Goal: Entertainment & Leisure: Browse casually

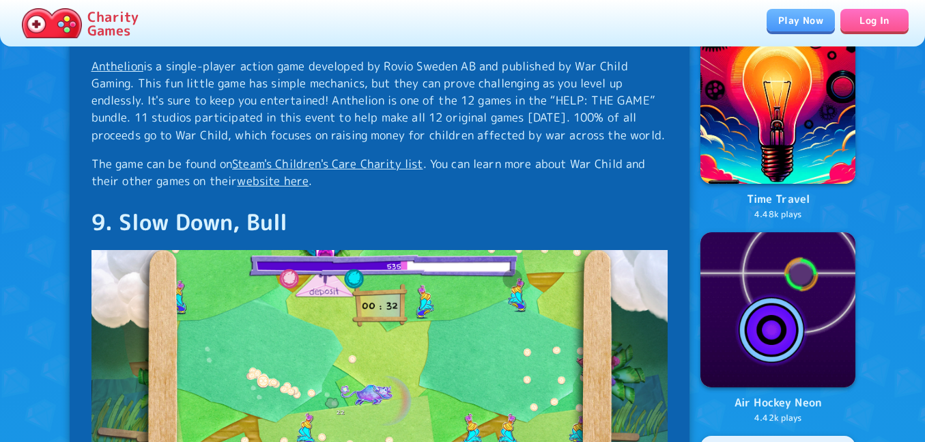
scroll to position [1123, 0]
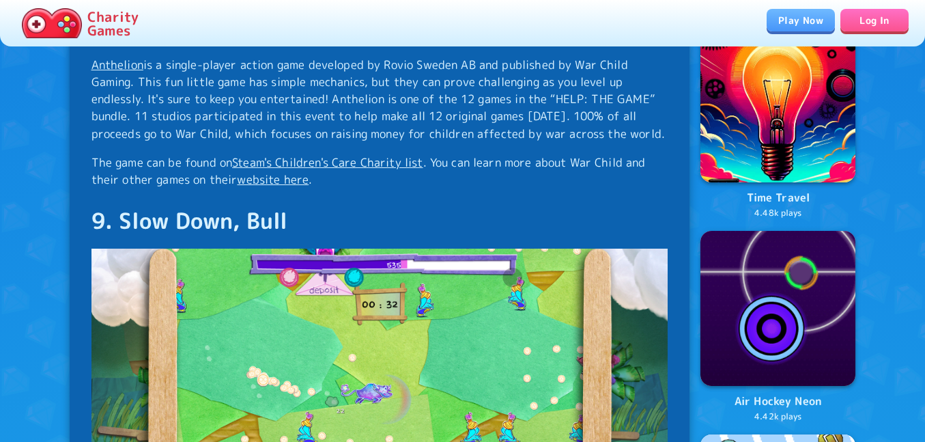
click at [136, 72] on link "Anthelion" at bounding box center [117, 65] width 52 height 16
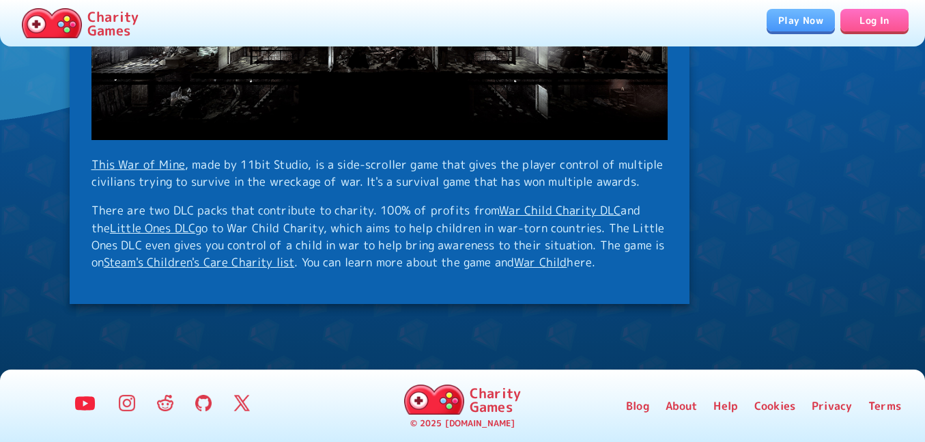
scroll to position [6323, 0]
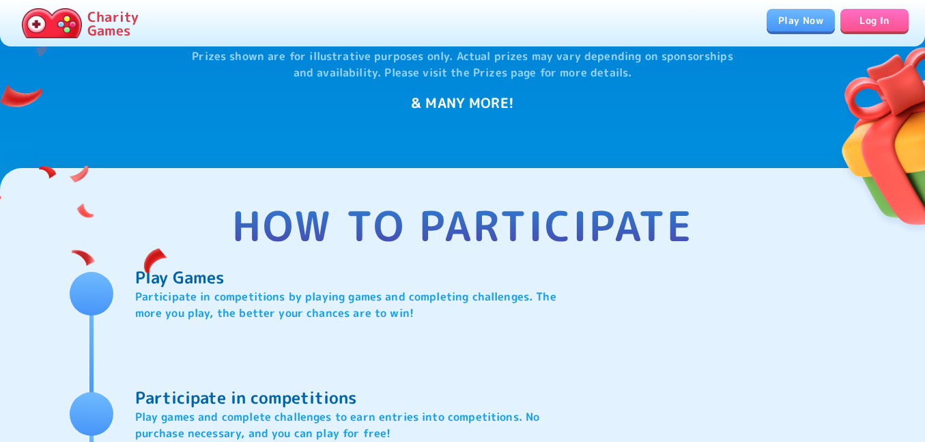
scroll to position [1381, 0]
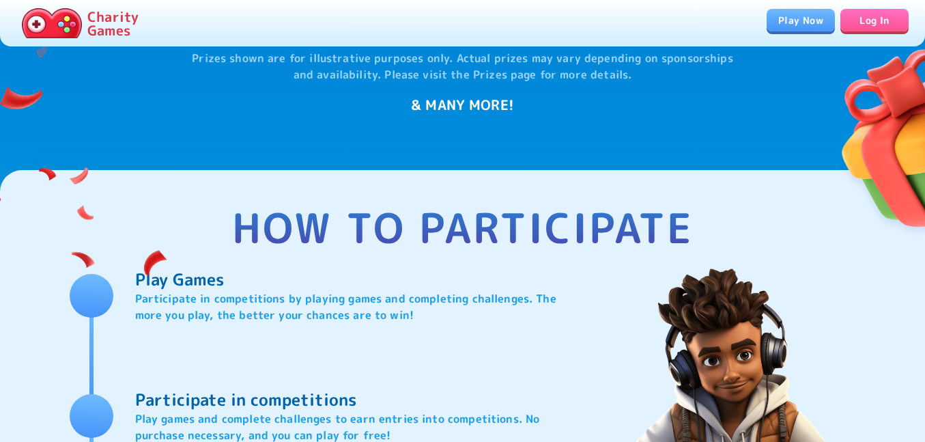
click at [793, 25] on link "Play Now" at bounding box center [801, 20] width 68 height 23
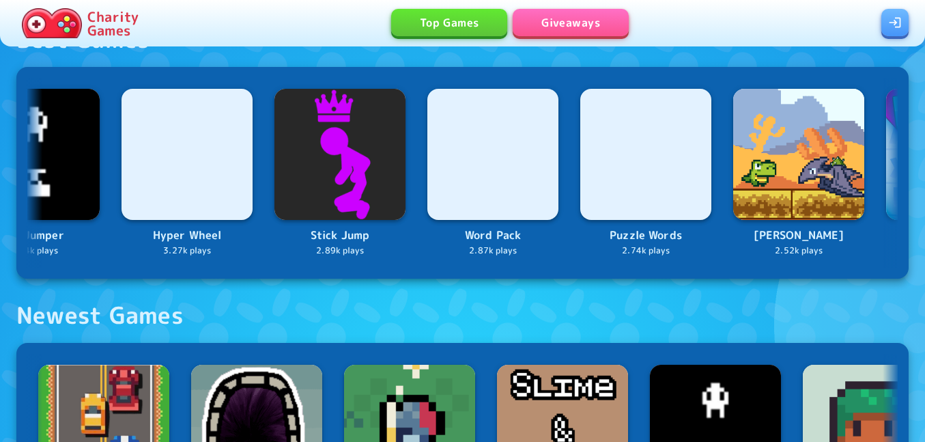
scroll to position [0, 2188]
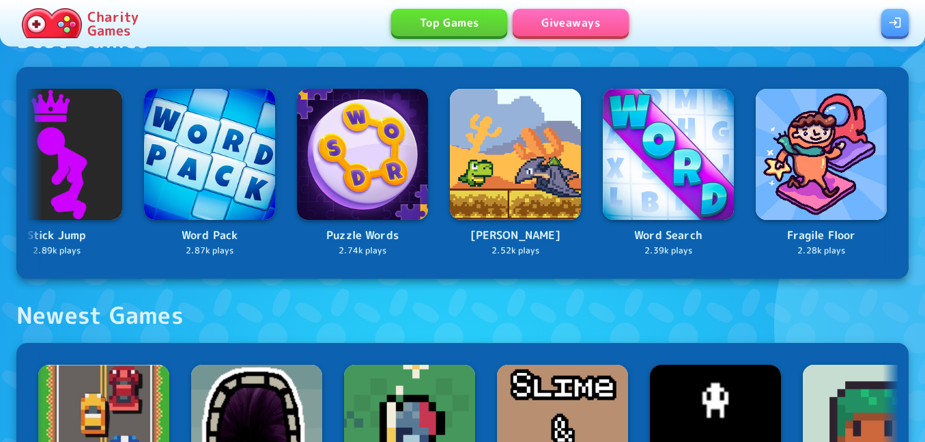
click at [697, 205] on img at bounding box center [668, 154] width 131 height 131
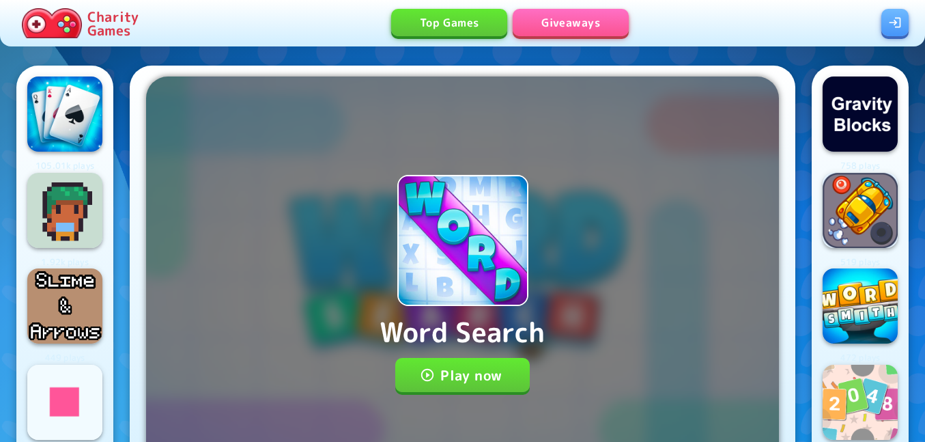
click at [503, 381] on button "Play now" at bounding box center [462, 375] width 134 height 34
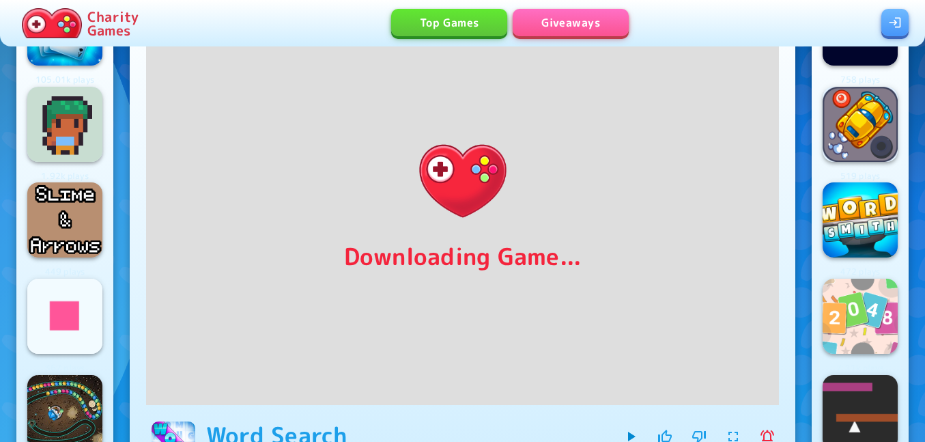
scroll to position [85, 0]
click at [860, 300] on img at bounding box center [860, 316] width 75 height 75
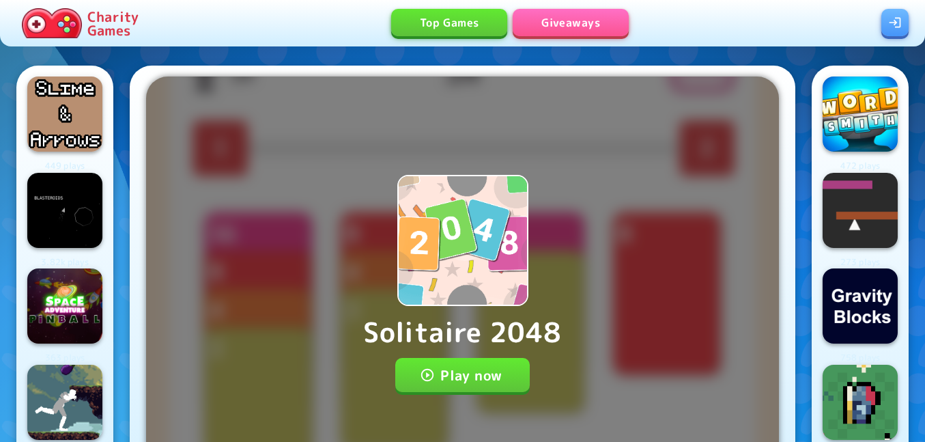
click at [502, 379] on button "Play now" at bounding box center [462, 375] width 134 height 34
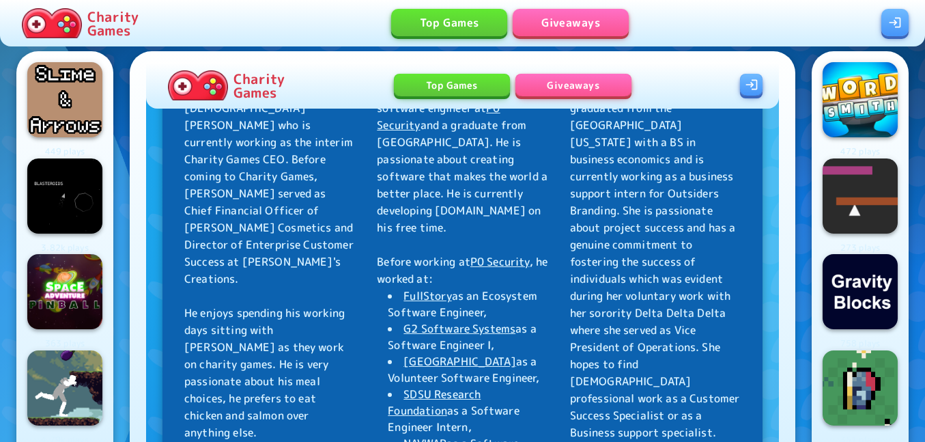
scroll to position [608, 0]
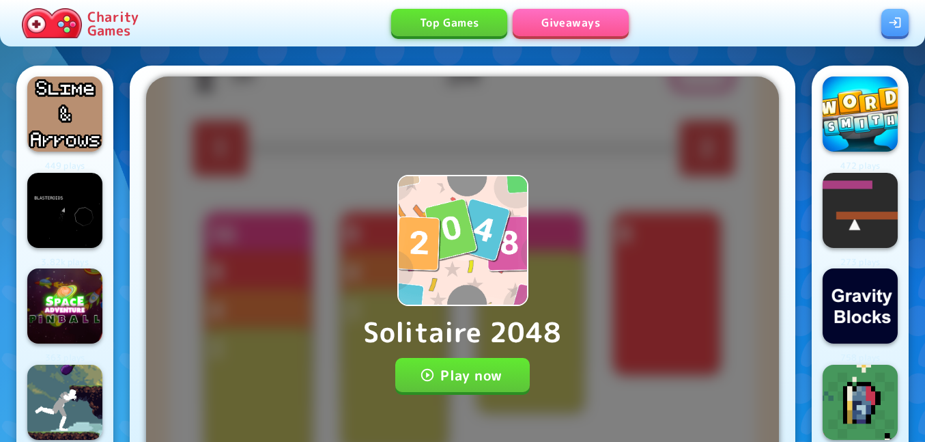
scroll to position [14, 0]
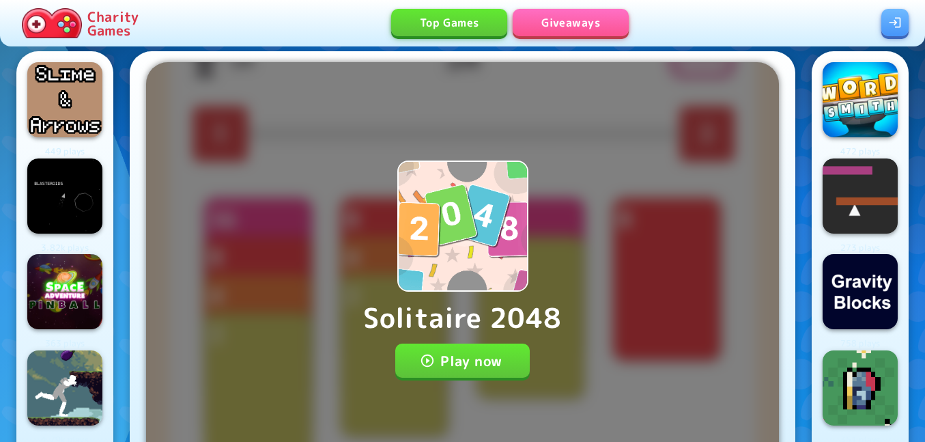
click at [503, 412] on div "Solitaire 2048 Play now" at bounding box center [462, 269] width 633 height 414
click at [493, 359] on button "Play now" at bounding box center [462, 360] width 134 height 34
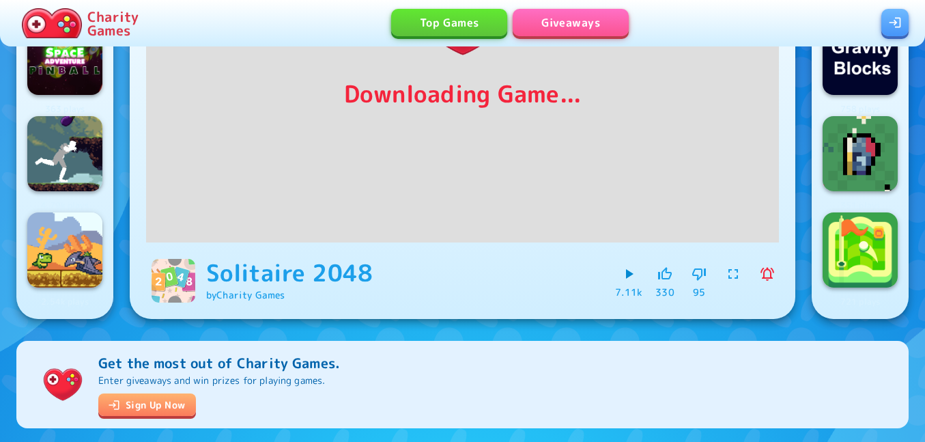
click at [727, 272] on icon "button" at bounding box center [733, 274] width 16 height 16
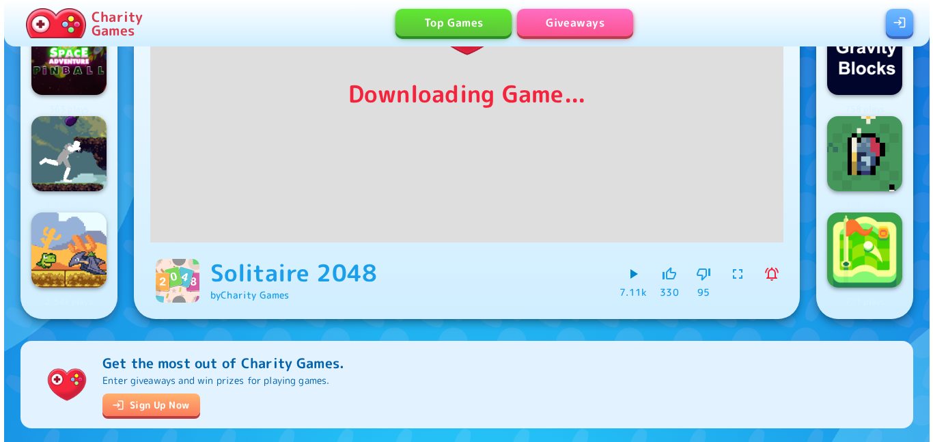
scroll to position [1, 0]
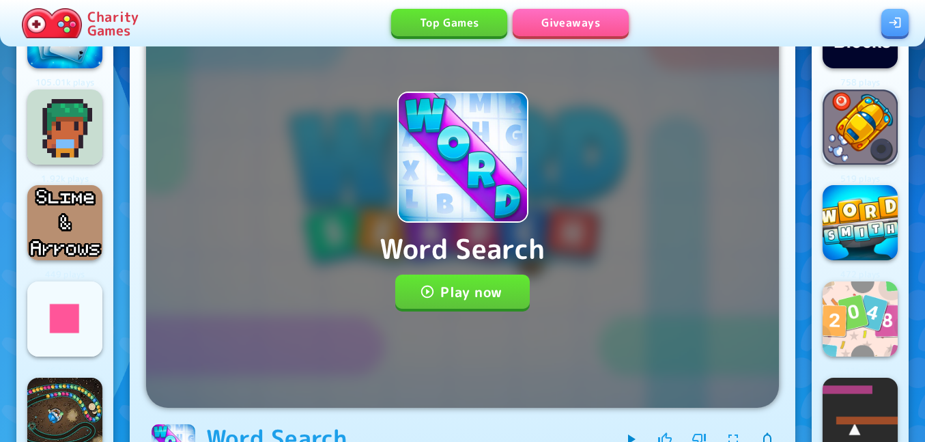
scroll to position [84, 0]
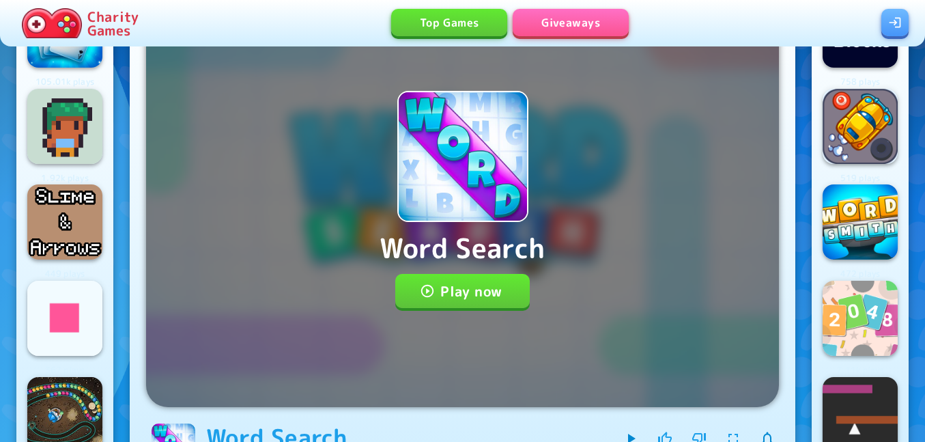
click at [872, 216] on img at bounding box center [860, 221] width 75 height 75
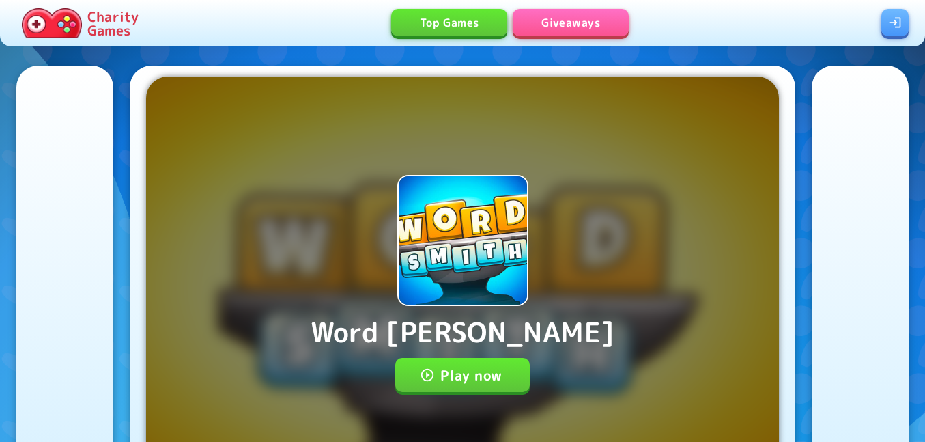
click at [486, 383] on button "Play now" at bounding box center [462, 375] width 134 height 34
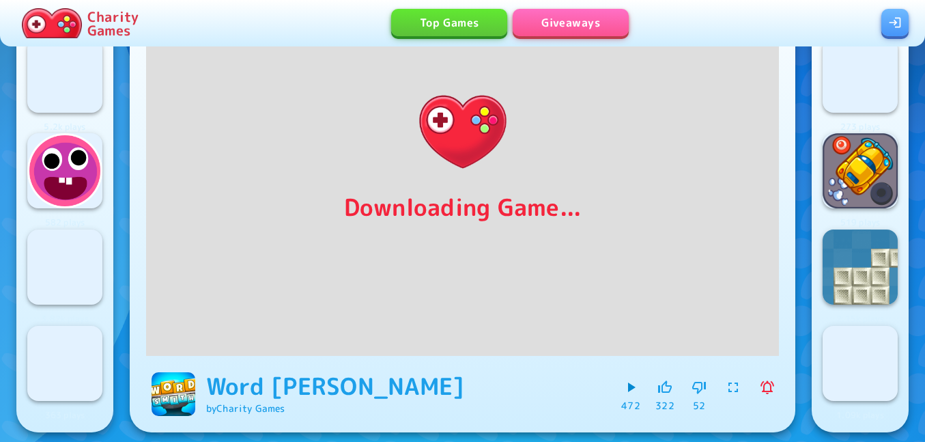
scroll to position [148, 0]
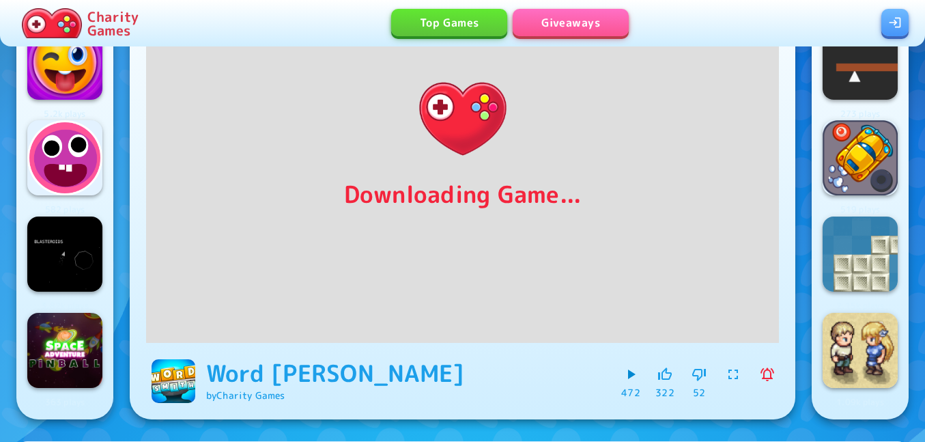
click at [858, 343] on img at bounding box center [860, 350] width 75 height 75
click at [73, 63] on img at bounding box center [64, 61] width 79 height 79
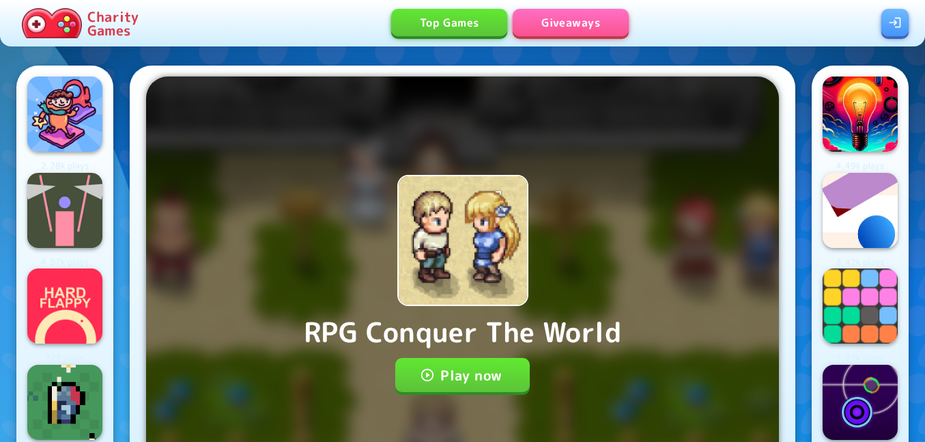
click at [477, 392] on button "Play now" at bounding box center [462, 375] width 134 height 34
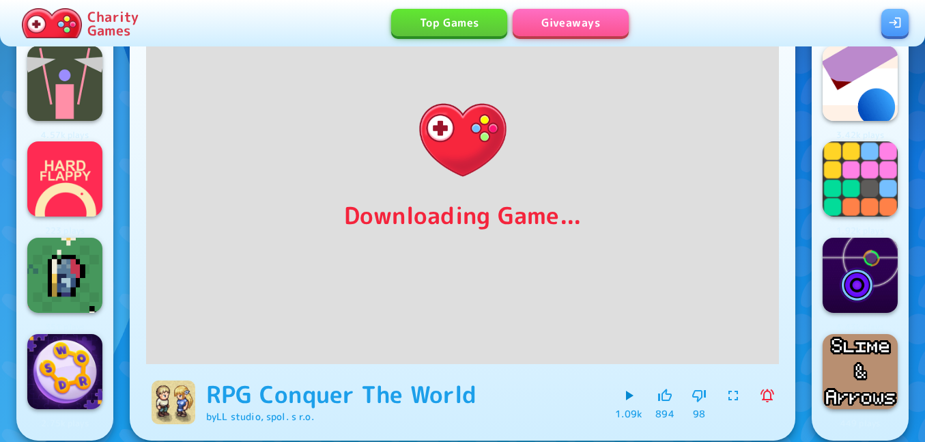
scroll to position [124, 0]
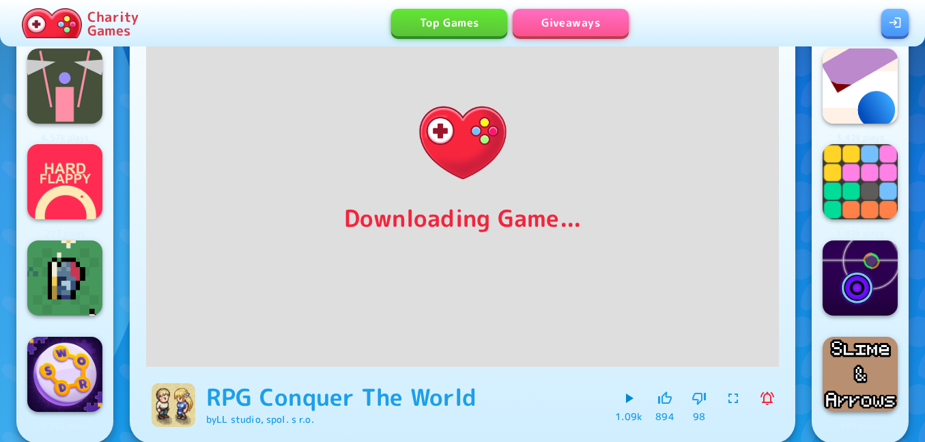
click at [722, 399] on button "button" at bounding box center [733, 397] width 23 height 23
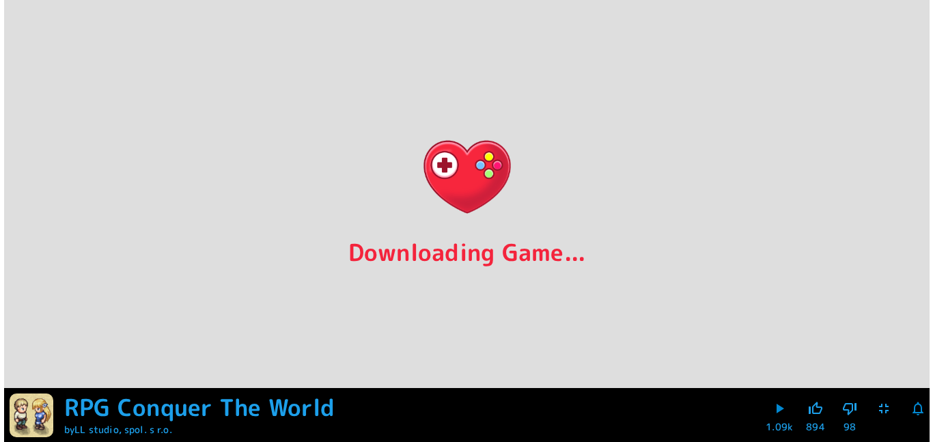
scroll to position [1, 0]
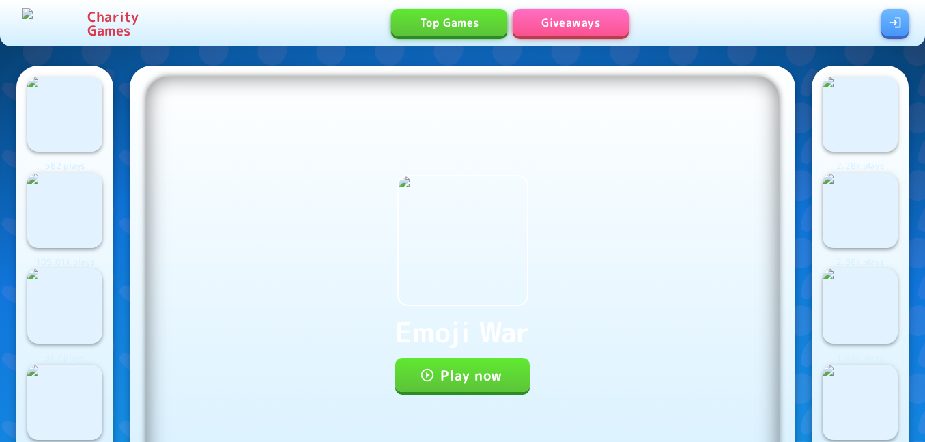
click at [509, 369] on button "Play now" at bounding box center [462, 375] width 134 height 34
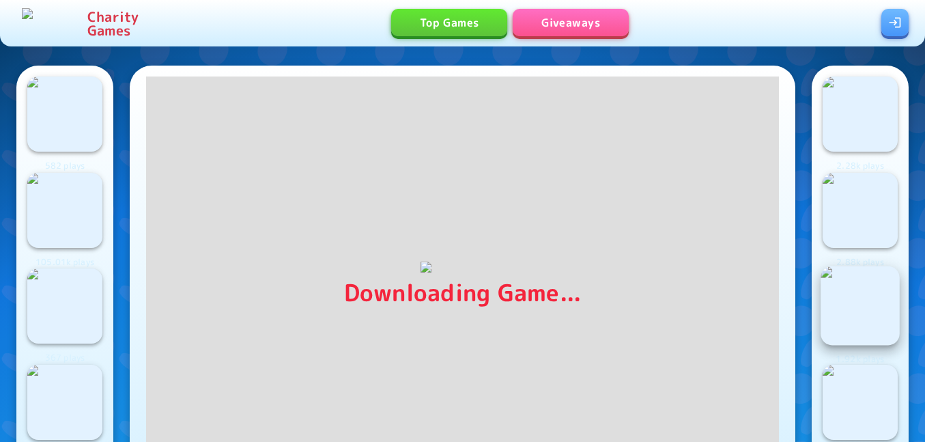
click at [860, 305] on img at bounding box center [860, 305] width 79 height 79
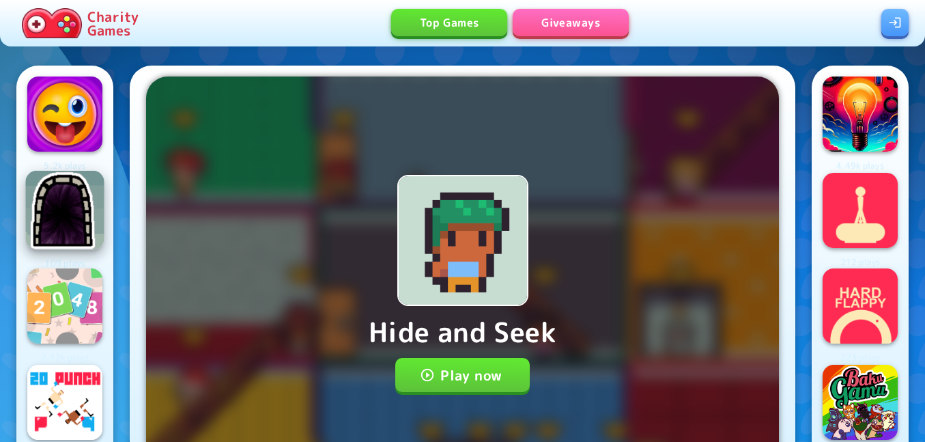
click at [38, 207] on img at bounding box center [64, 209] width 79 height 79
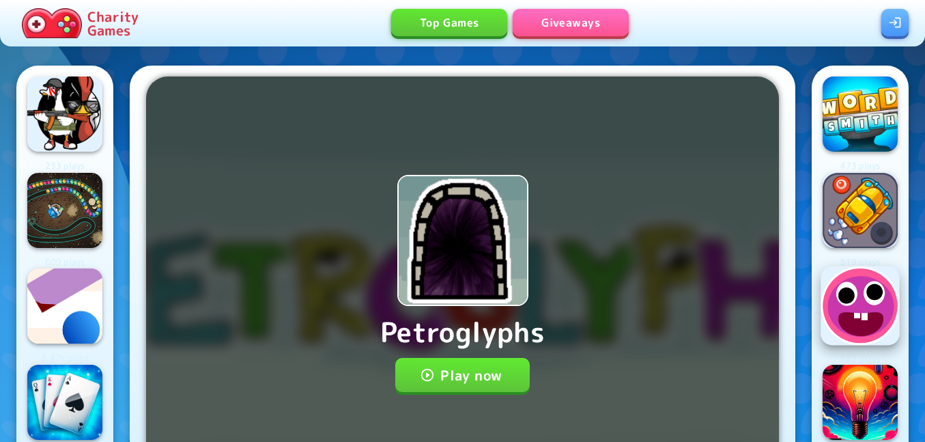
click at [857, 322] on img at bounding box center [860, 305] width 79 height 79
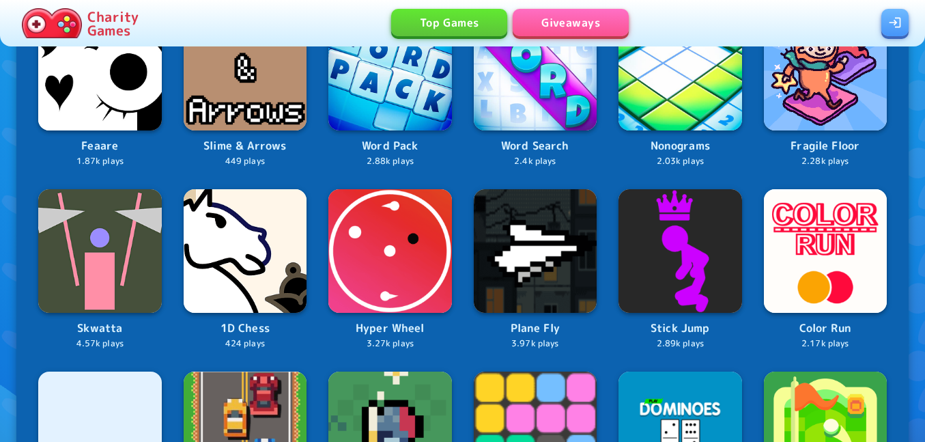
scroll to position [1105, 0]
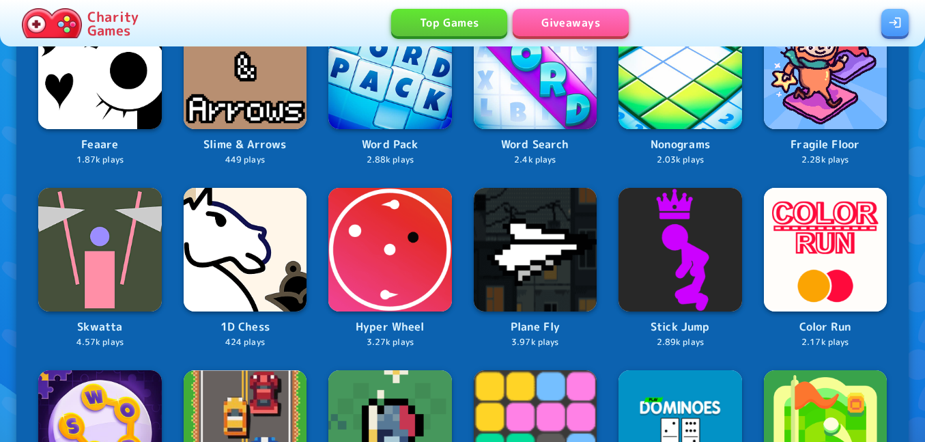
click at [86, 154] on p "Feaare" at bounding box center [100, 145] width 124 height 18
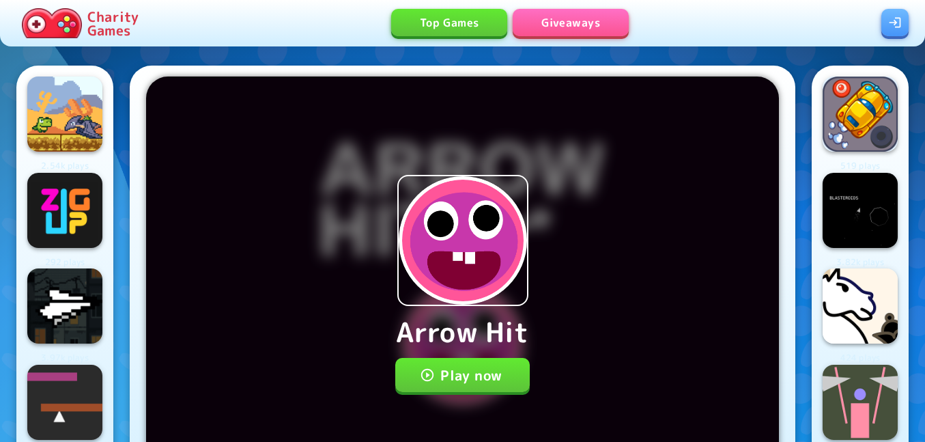
click at [482, 376] on button "Play now" at bounding box center [462, 375] width 134 height 34
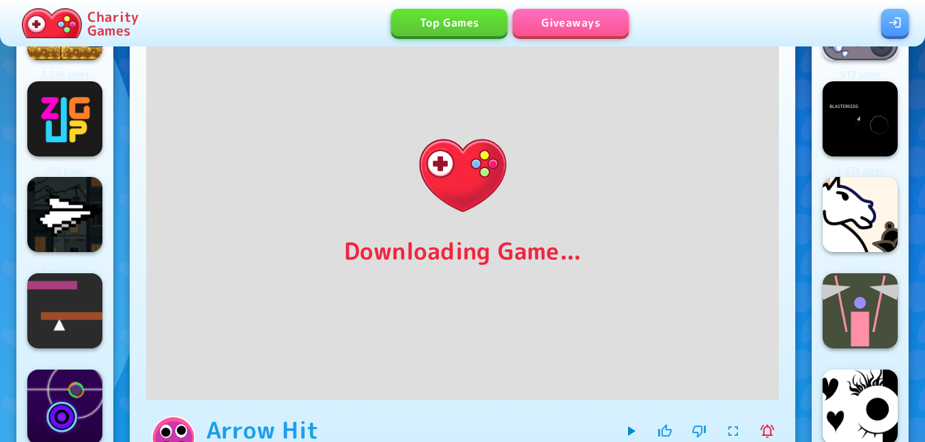
click at [726, 423] on icon "button" at bounding box center [733, 431] width 16 height 16
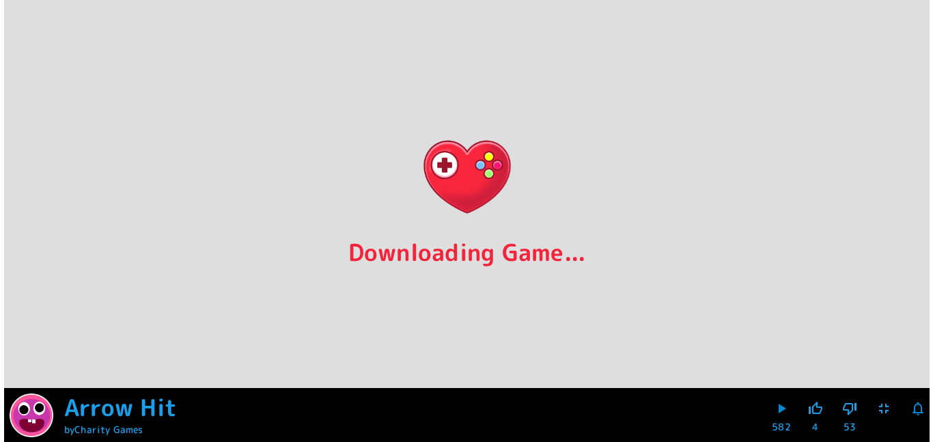
scroll to position [1, 0]
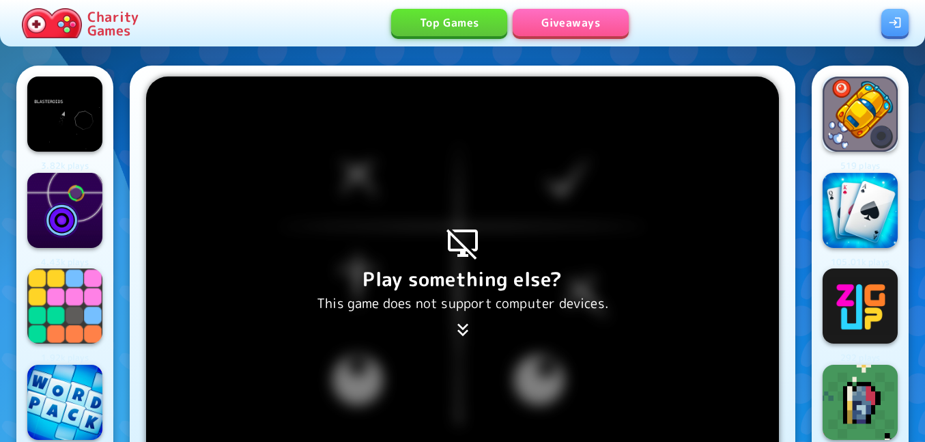
click at [856, 121] on img at bounding box center [860, 113] width 75 height 75
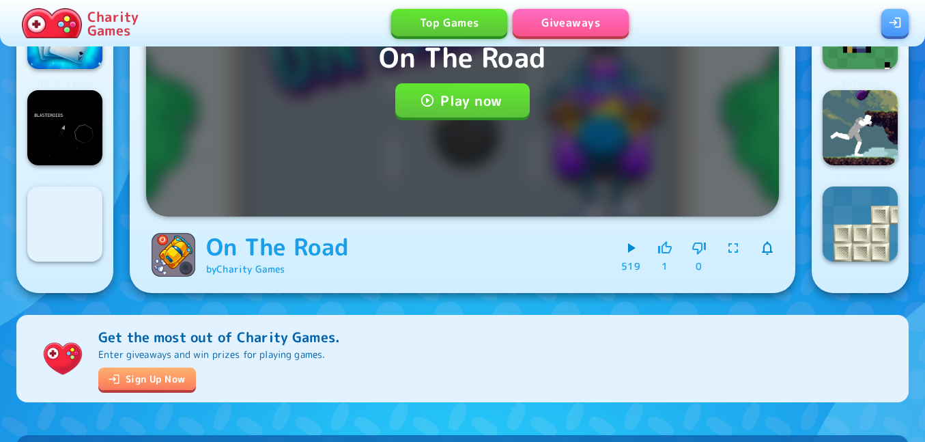
scroll to position [275, 0]
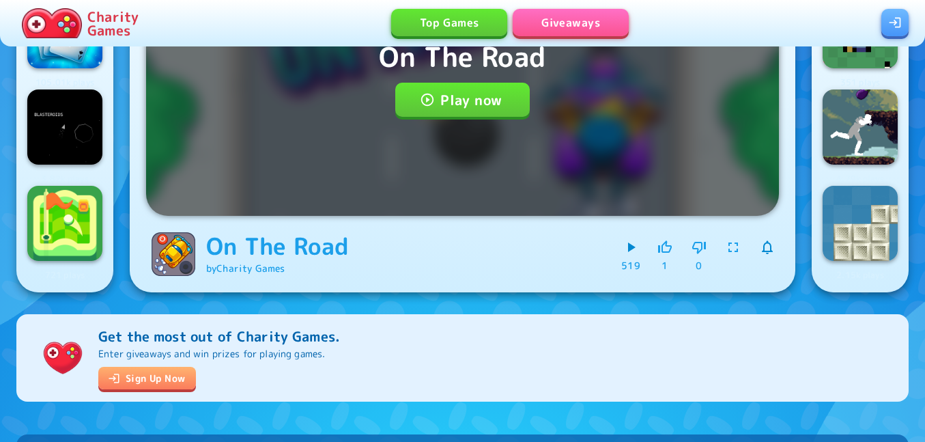
click at [51, 231] on img at bounding box center [64, 223] width 75 height 75
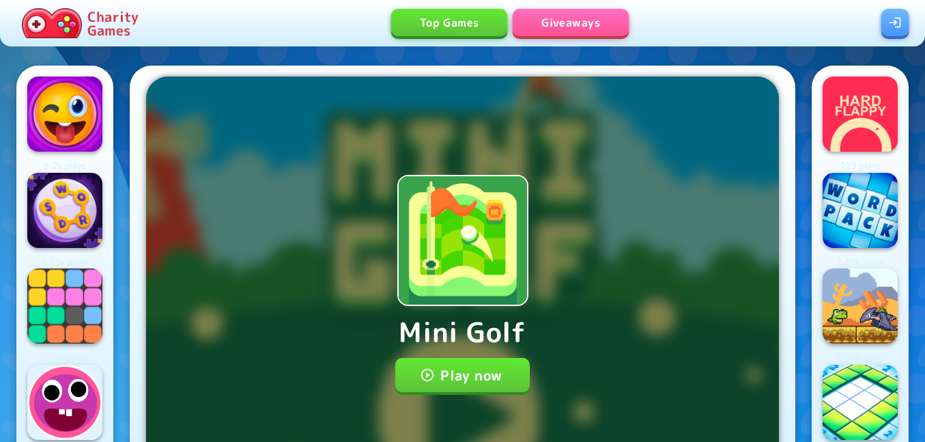
click at [505, 377] on button "Play now" at bounding box center [462, 375] width 134 height 34
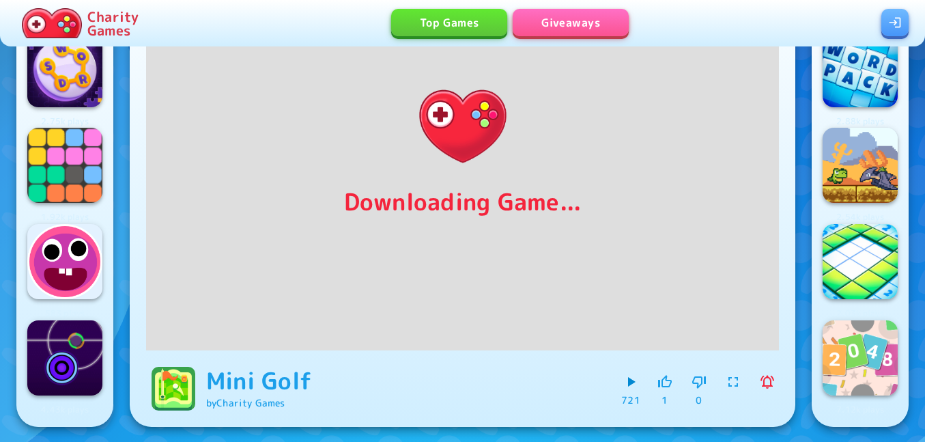
click at [725, 382] on icon "button" at bounding box center [733, 381] width 16 height 16
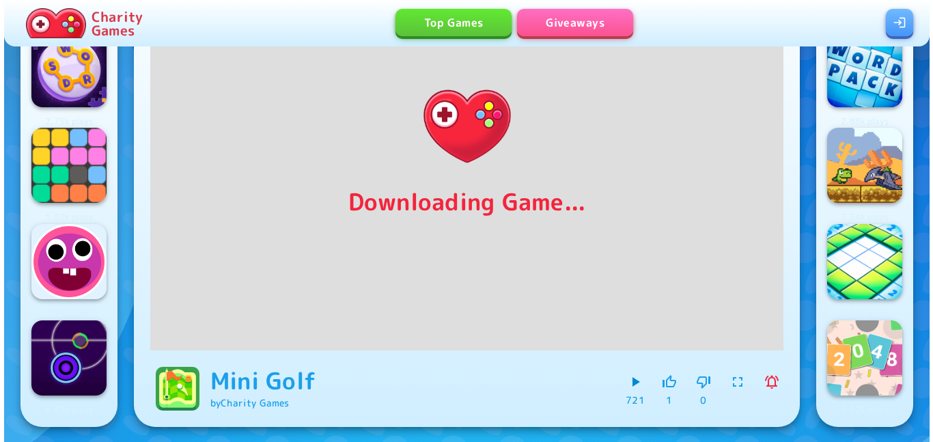
scroll to position [1, 0]
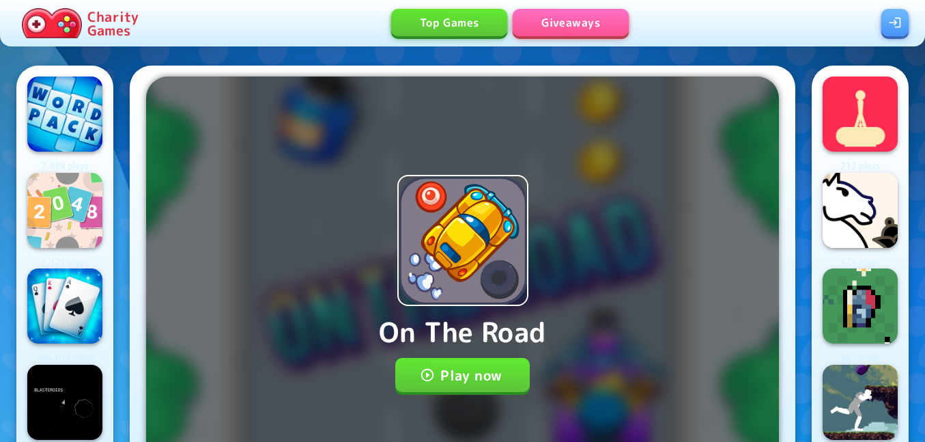
click at [869, 124] on img at bounding box center [860, 113] width 75 height 75
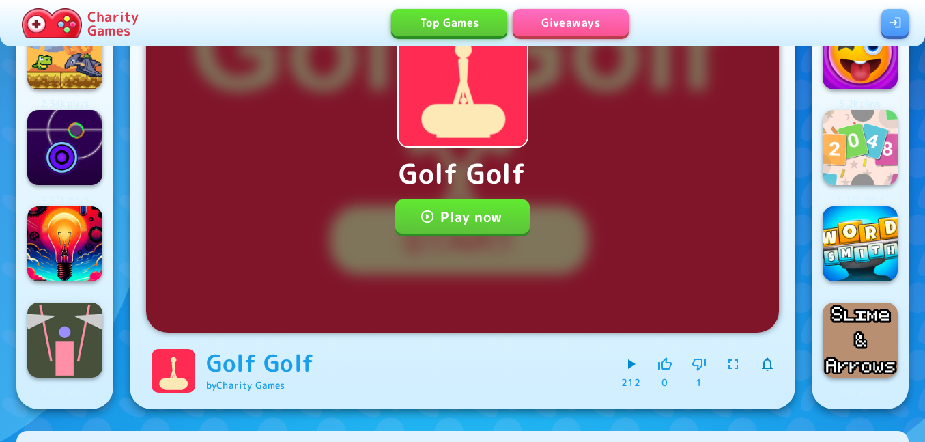
scroll to position [162, 0]
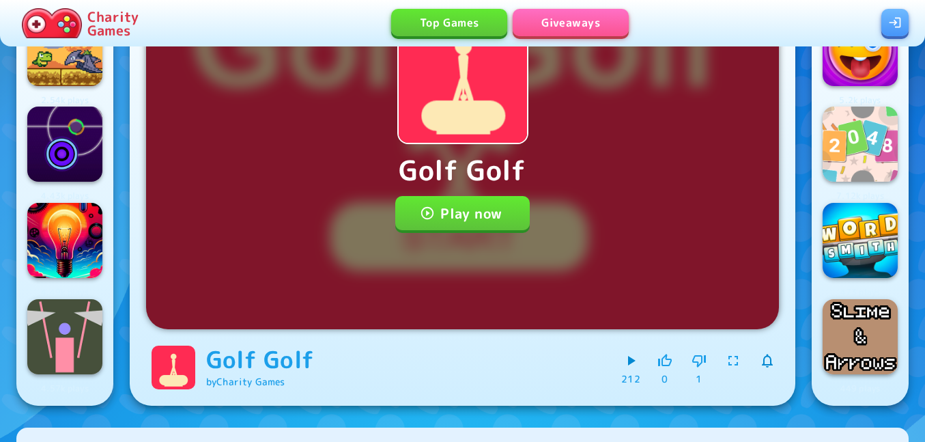
click at [62, 235] on img at bounding box center [64, 240] width 75 height 75
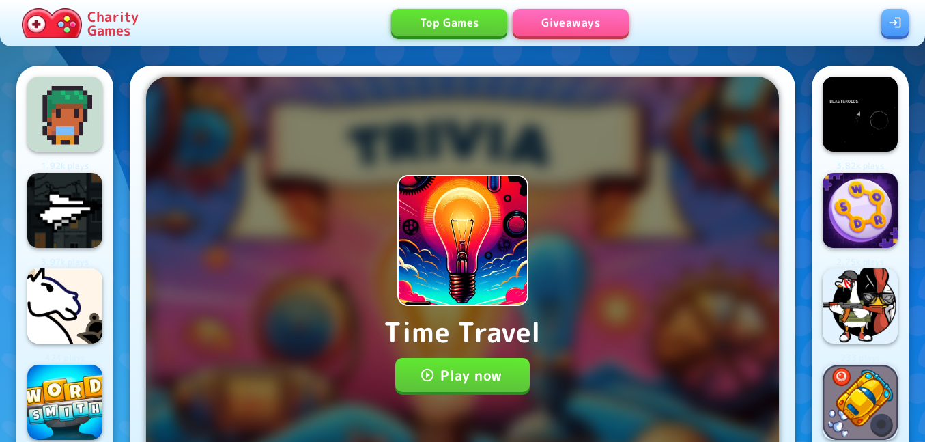
click at [90, 36] on p "Charity Games" at bounding box center [112, 23] width 51 height 27
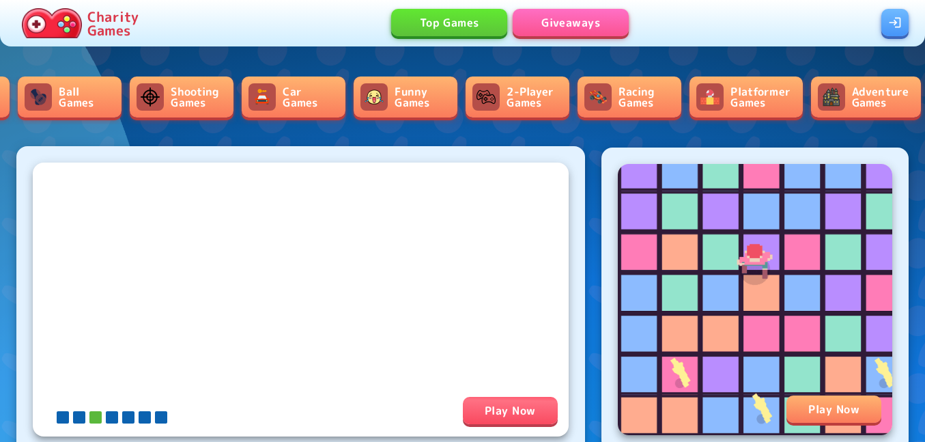
scroll to position [0, 2026]
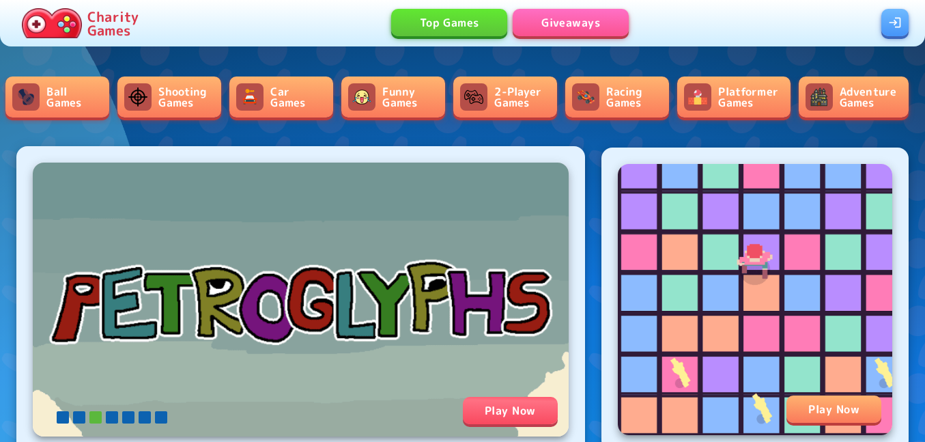
click at [719, 106] on link "Platformer Games" at bounding box center [733, 96] width 113 height 41
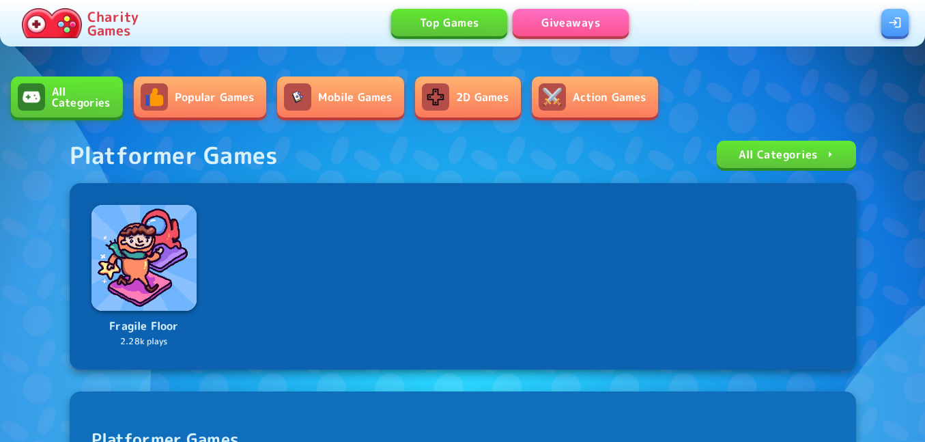
click at [117, 102] on link "All Categories" at bounding box center [67, 96] width 112 height 41
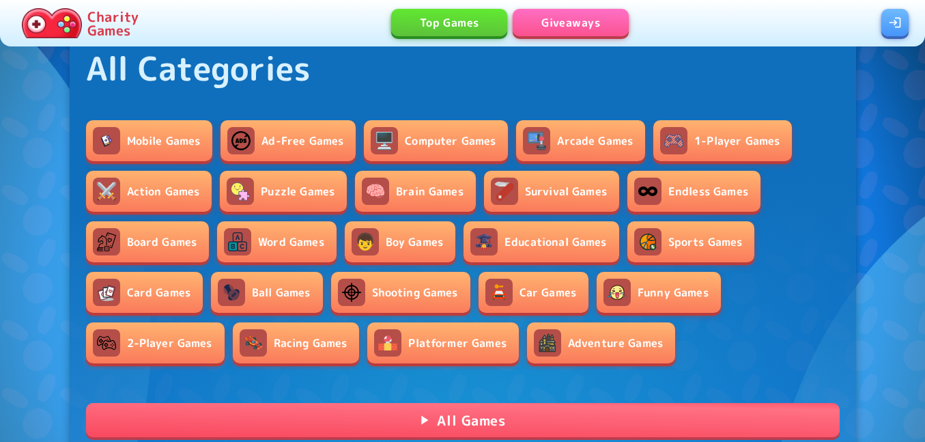
scroll to position [21, 0]
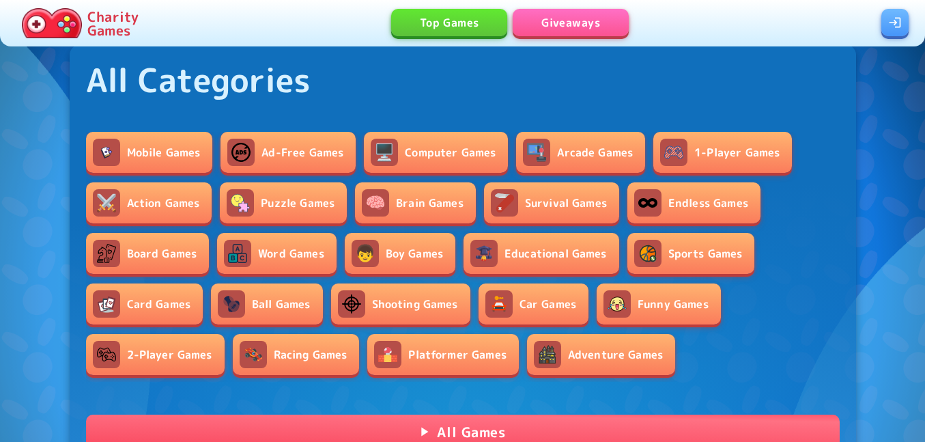
click at [331, 324] on link "Shooting Games" at bounding box center [400, 303] width 139 height 41
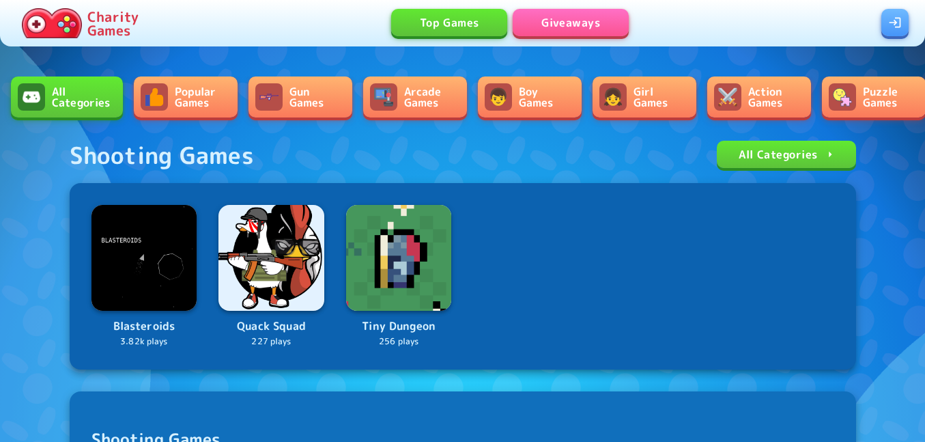
click at [211, 103] on link "Popular Games" at bounding box center [186, 96] width 104 height 41
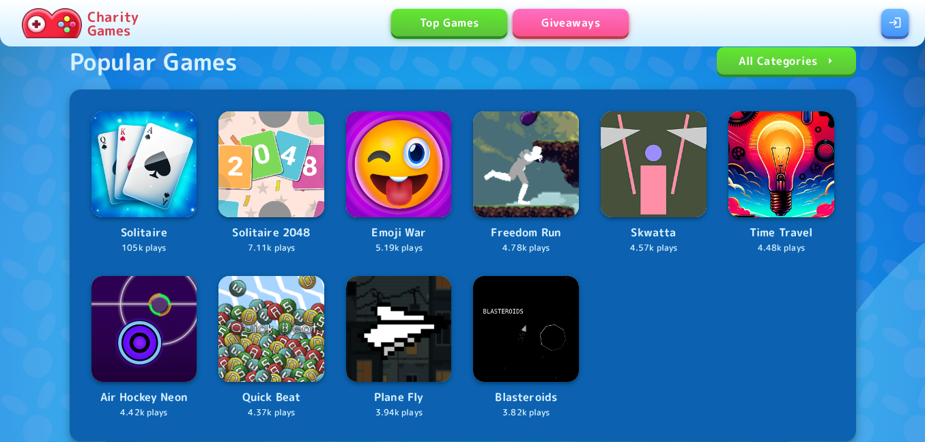
scroll to position [161, 0]
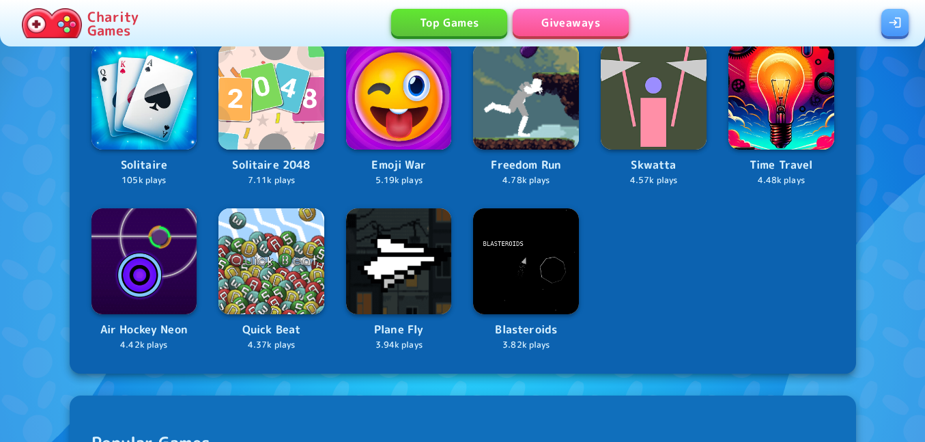
click at [436, 133] on img at bounding box center [399, 97] width 106 height 106
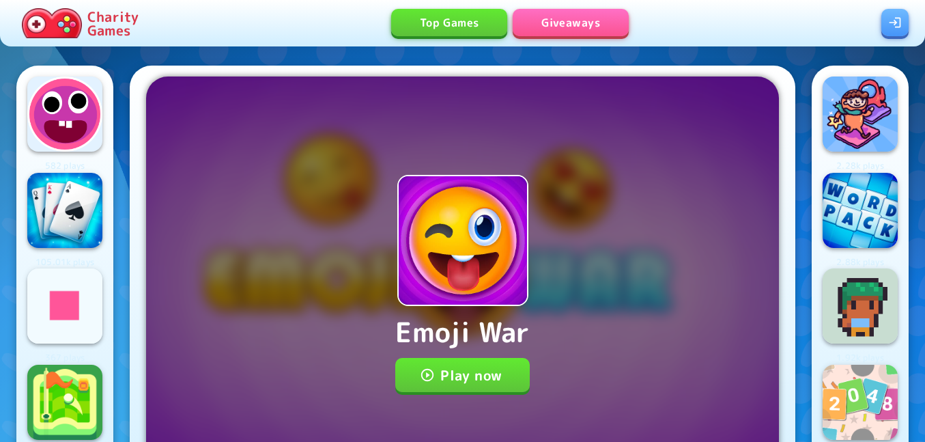
click at [515, 389] on button "Play now" at bounding box center [462, 375] width 134 height 34
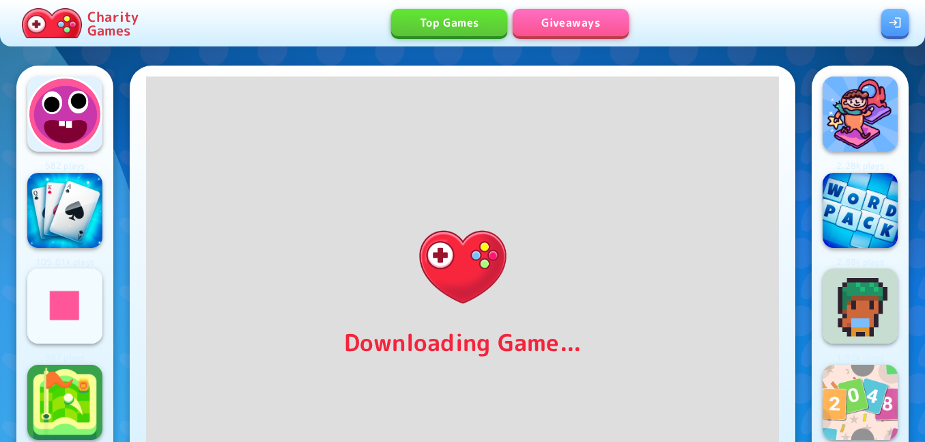
click at [96, 23] on p "Charity Games" at bounding box center [112, 23] width 51 height 27
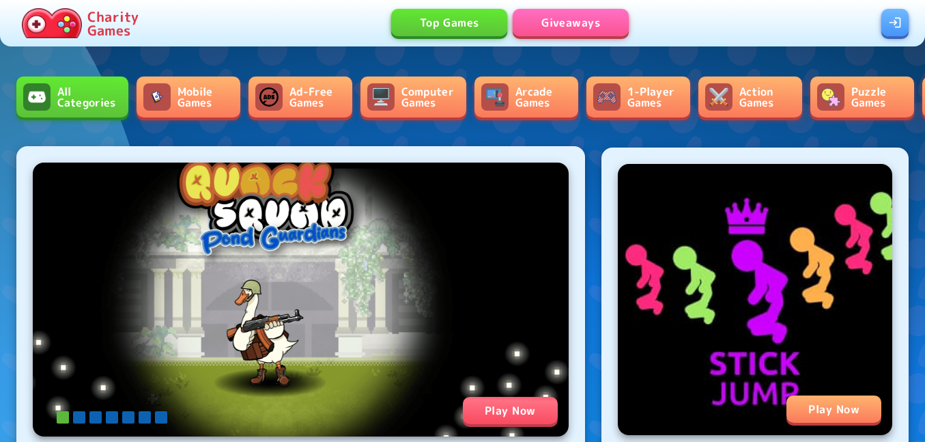
click at [543, 93] on link "Arcade Games" at bounding box center [526, 96] width 104 height 41
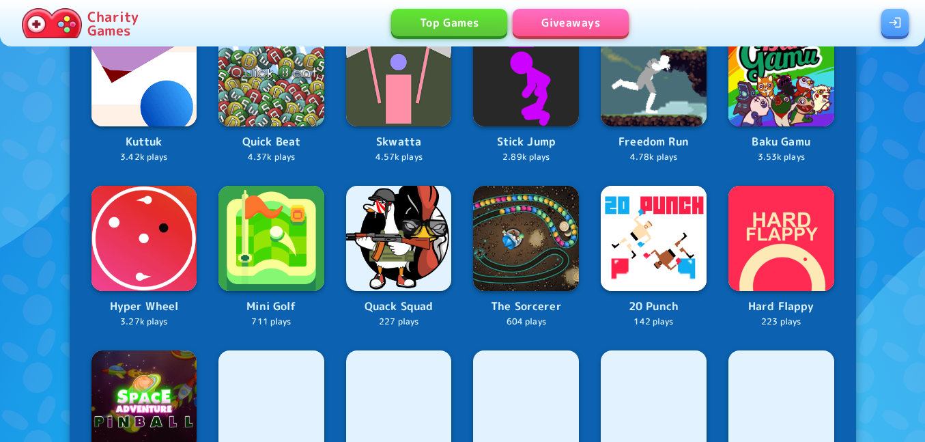
scroll to position [317, 0]
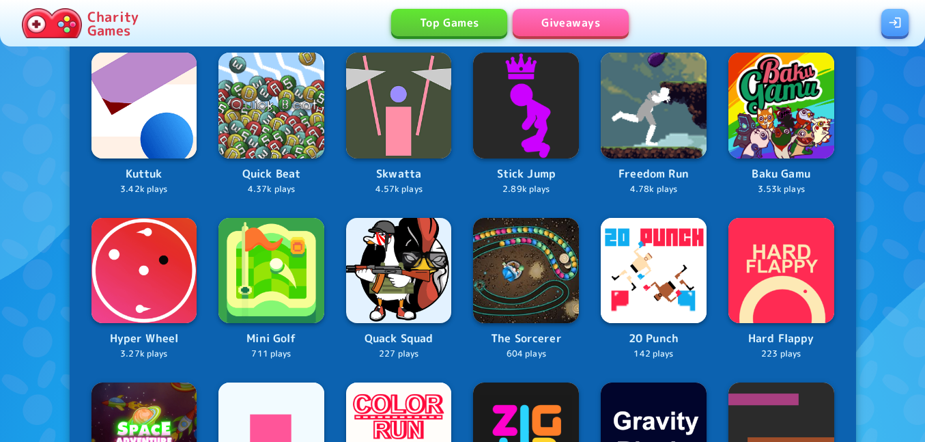
click at [808, 140] on img at bounding box center [781, 106] width 106 height 106
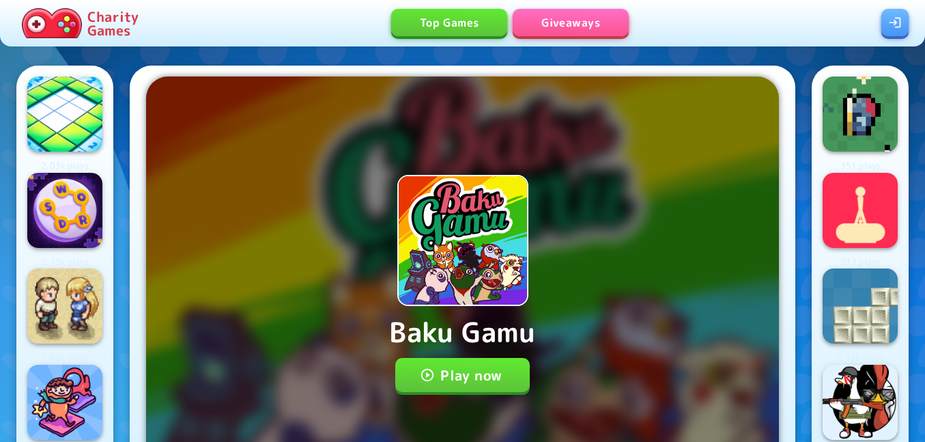
click at [496, 375] on button "Play now" at bounding box center [462, 375] width 134 height 34
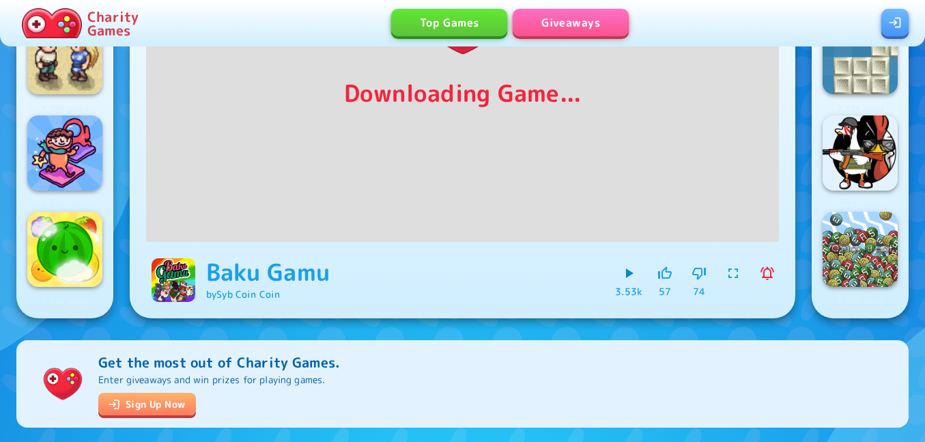
scroll to position [251, 0]
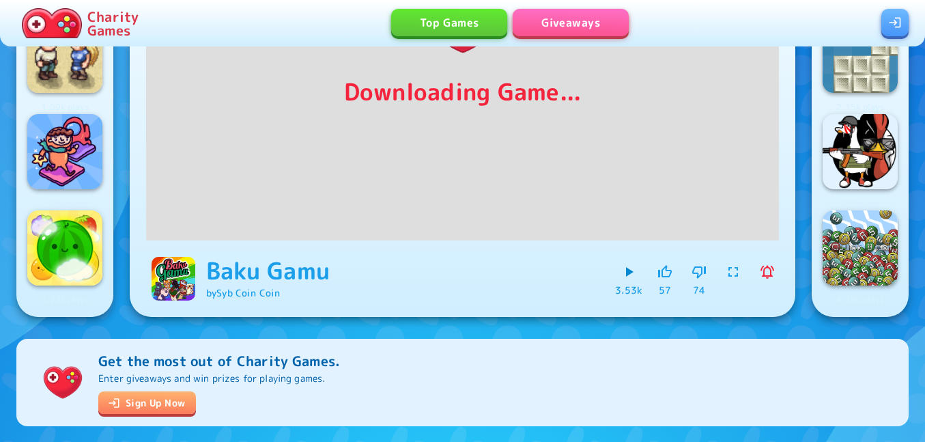
click at [728, 267] on icon "button" at bounding box center [733, 272] width 10 height 10
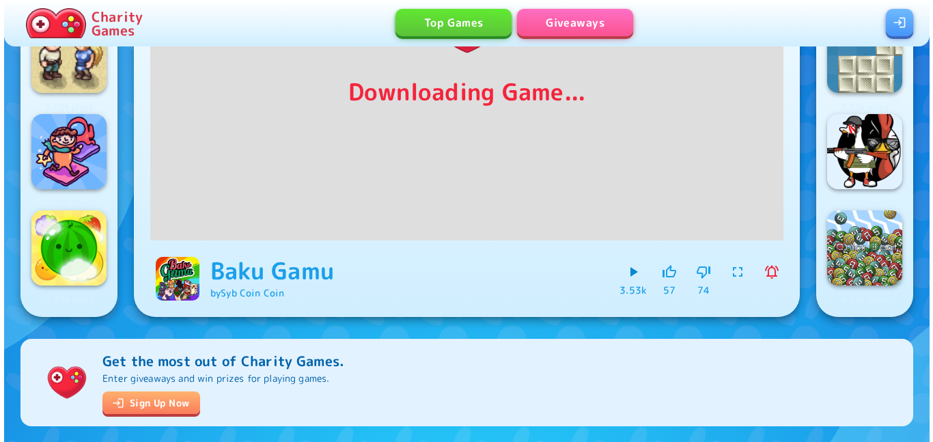
scroll to position [1, 0]
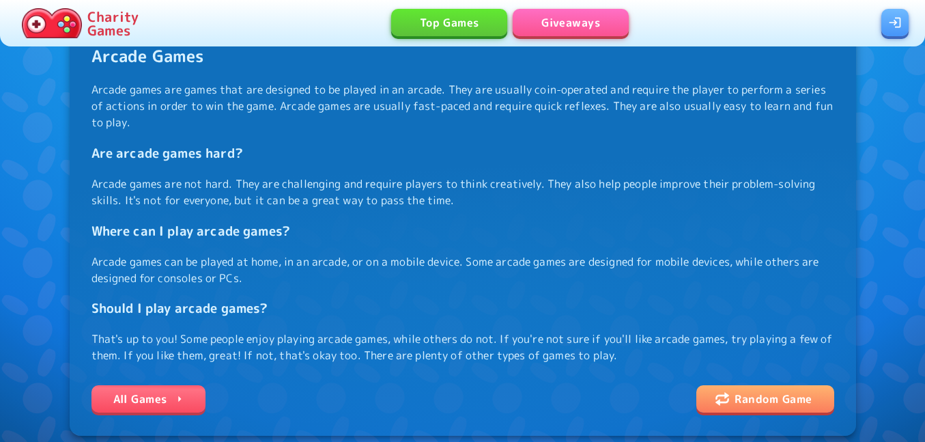
scroll to position [1210, 0]
